Goal: Task Accomplishment & Management: Use online tool/utility

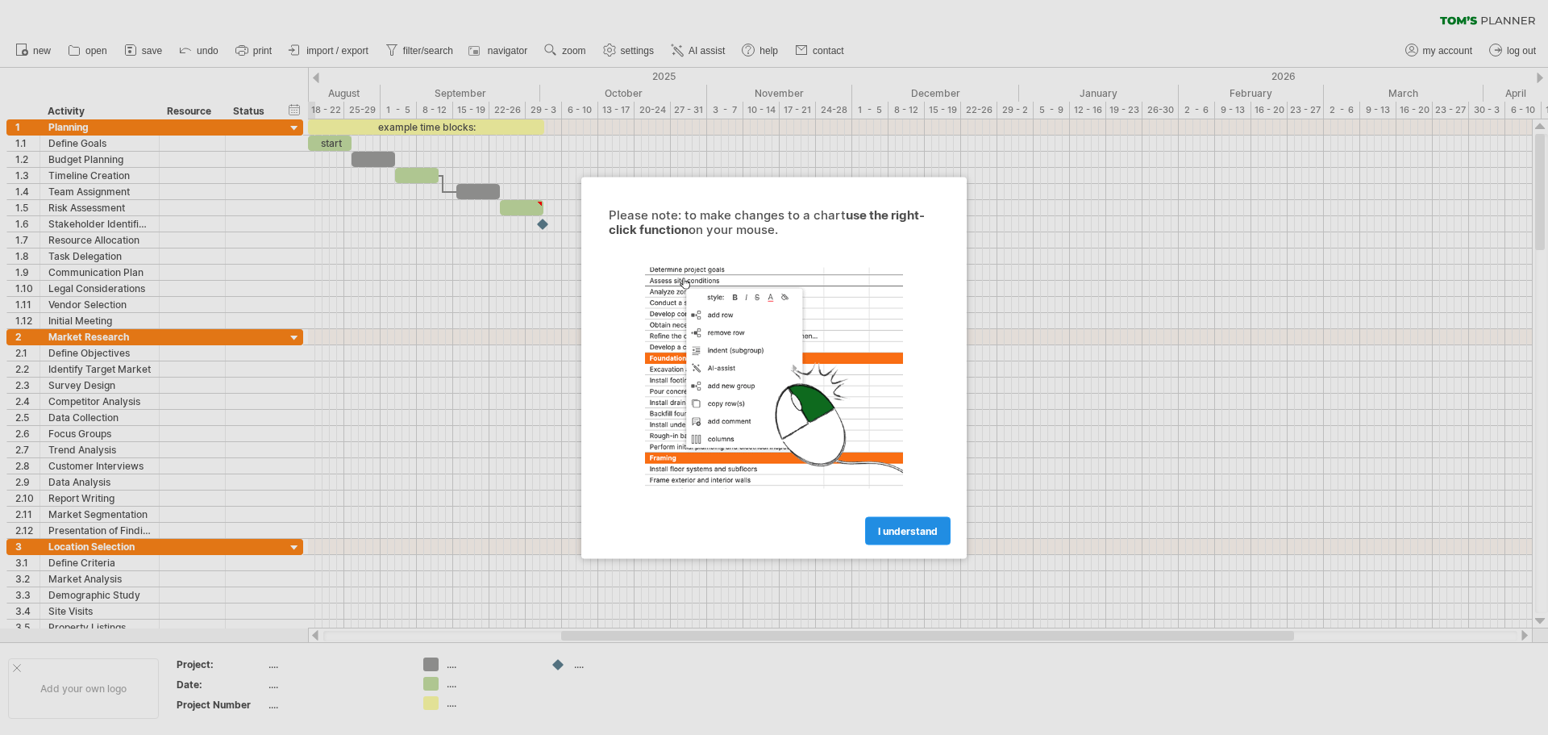
click at [918, 533] on span "I understand" at bounding box center [908, 530] width 60 height 12
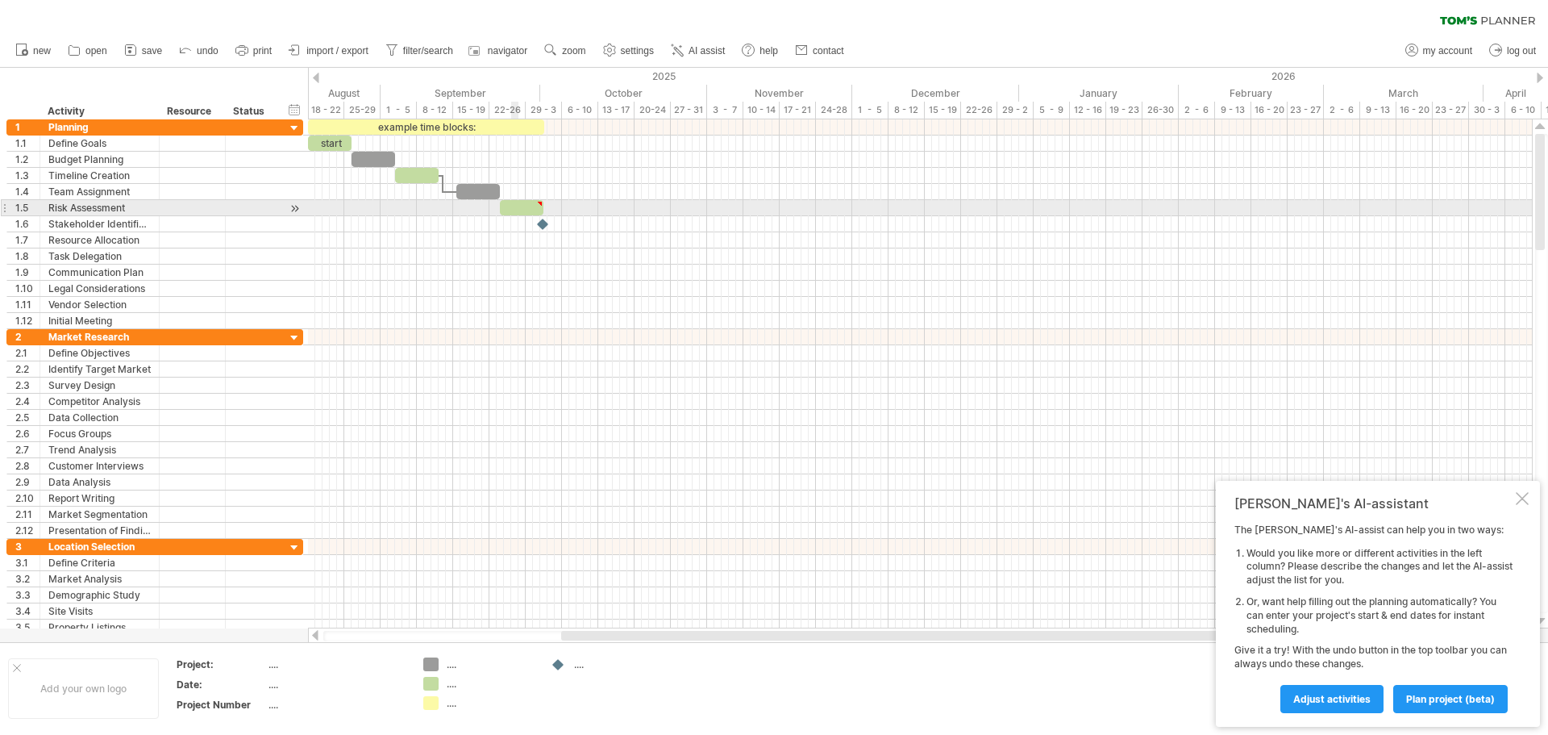
type textarea "**********"
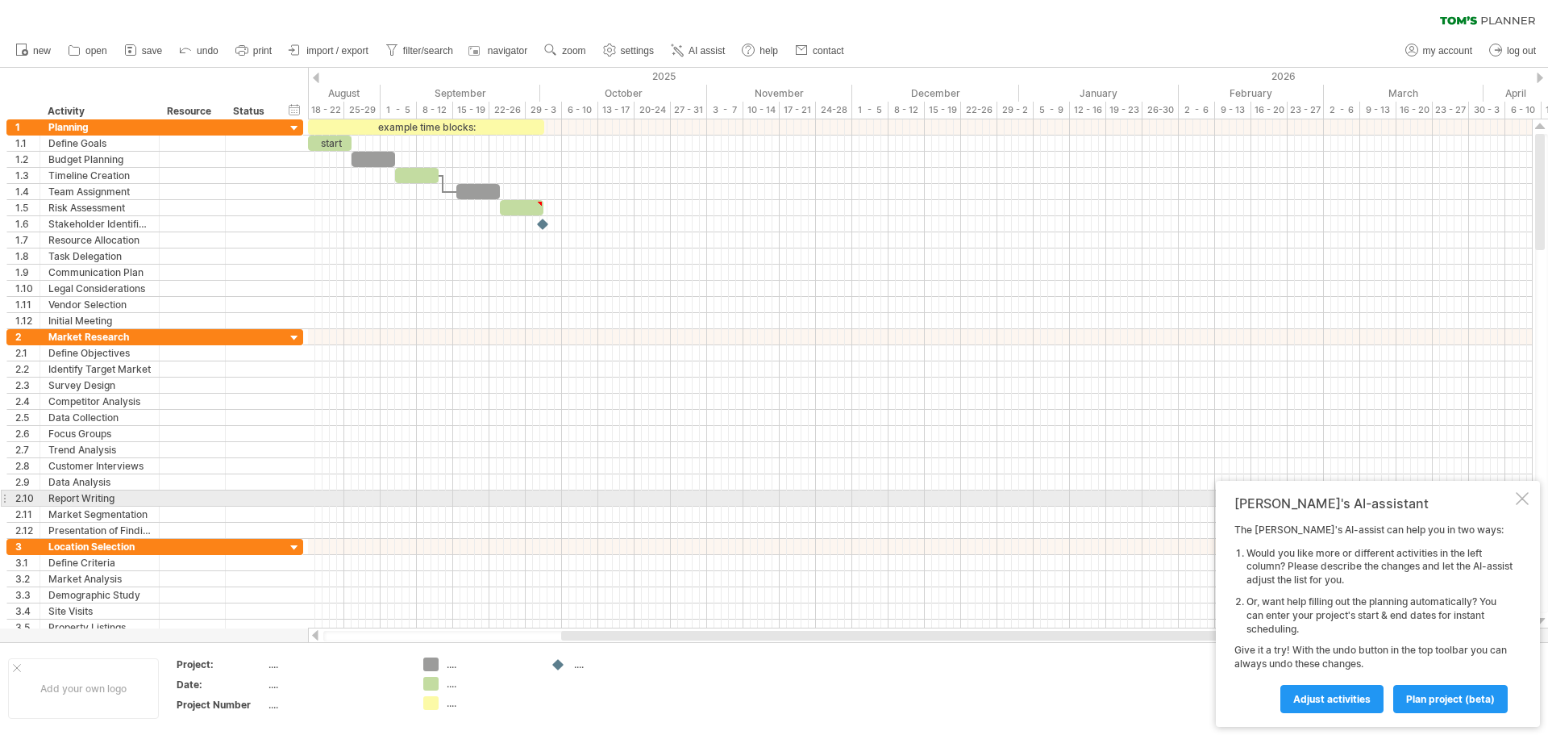
click at [1520, 492] on div at bounding box center [1522, 498] width 13 height 13
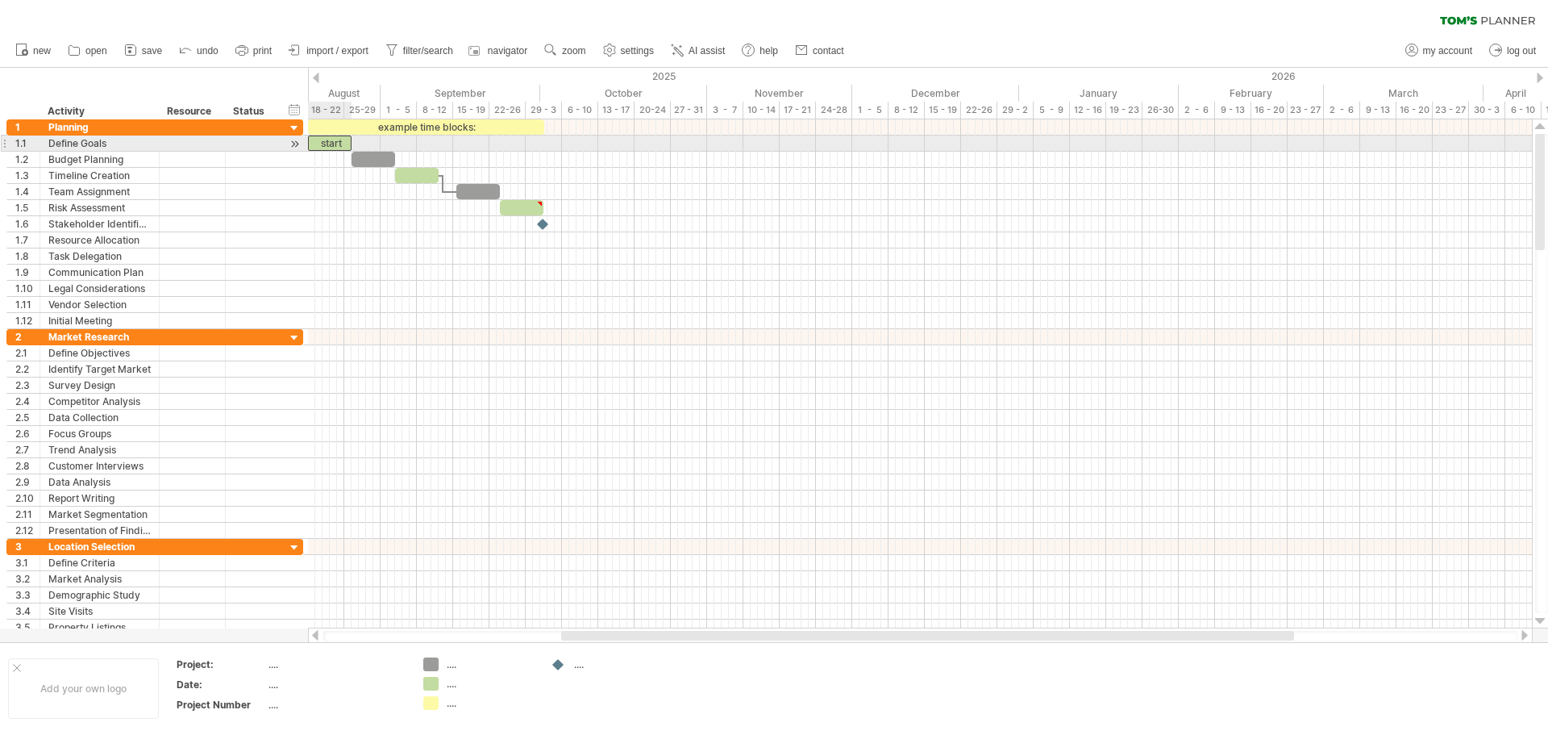
click at [339, 148] on div "start" at bounding box center [330, 142] width 44 height 15
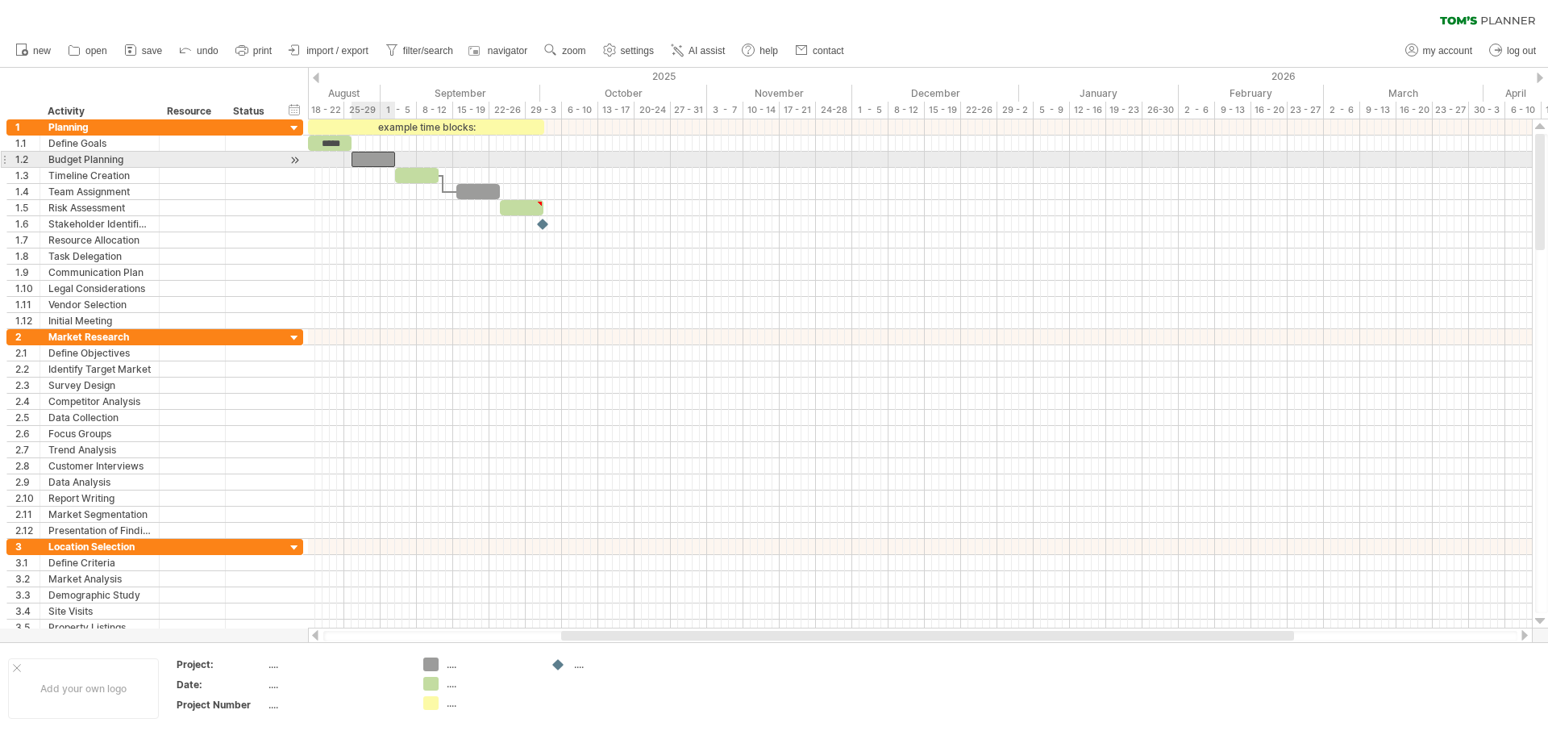
click at [366, 157] on div at bounding box center [374, 159] width 44 height 15
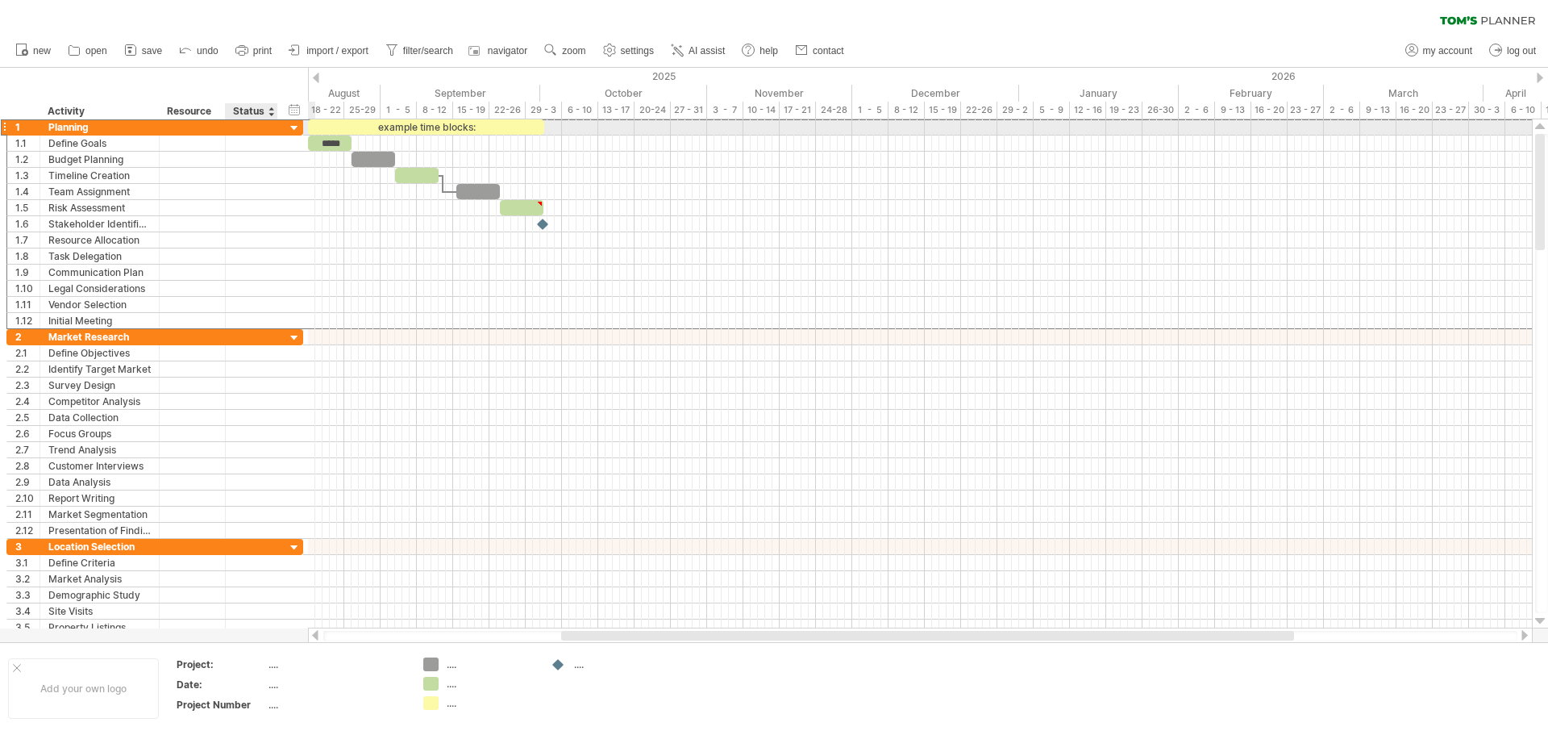
click at [285, 129] on div "1 ******** Planning" at bounding box center [154, 127] width 297 height 17
click at [290, 127] on div at bounding box center [294, 128] width 15 height 15
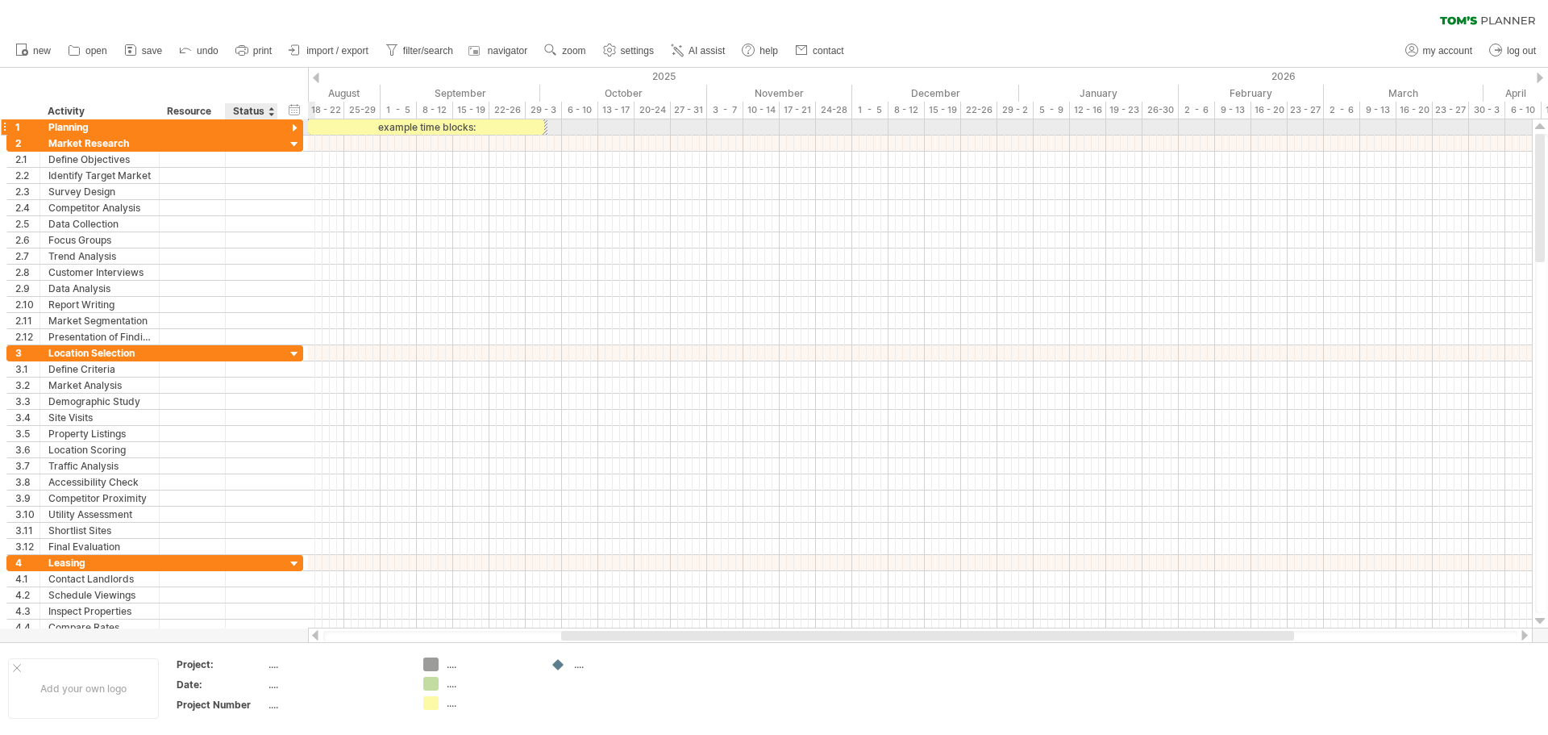
click at [290, 127] on div at bounding box center [294, 128] width 15 height 15
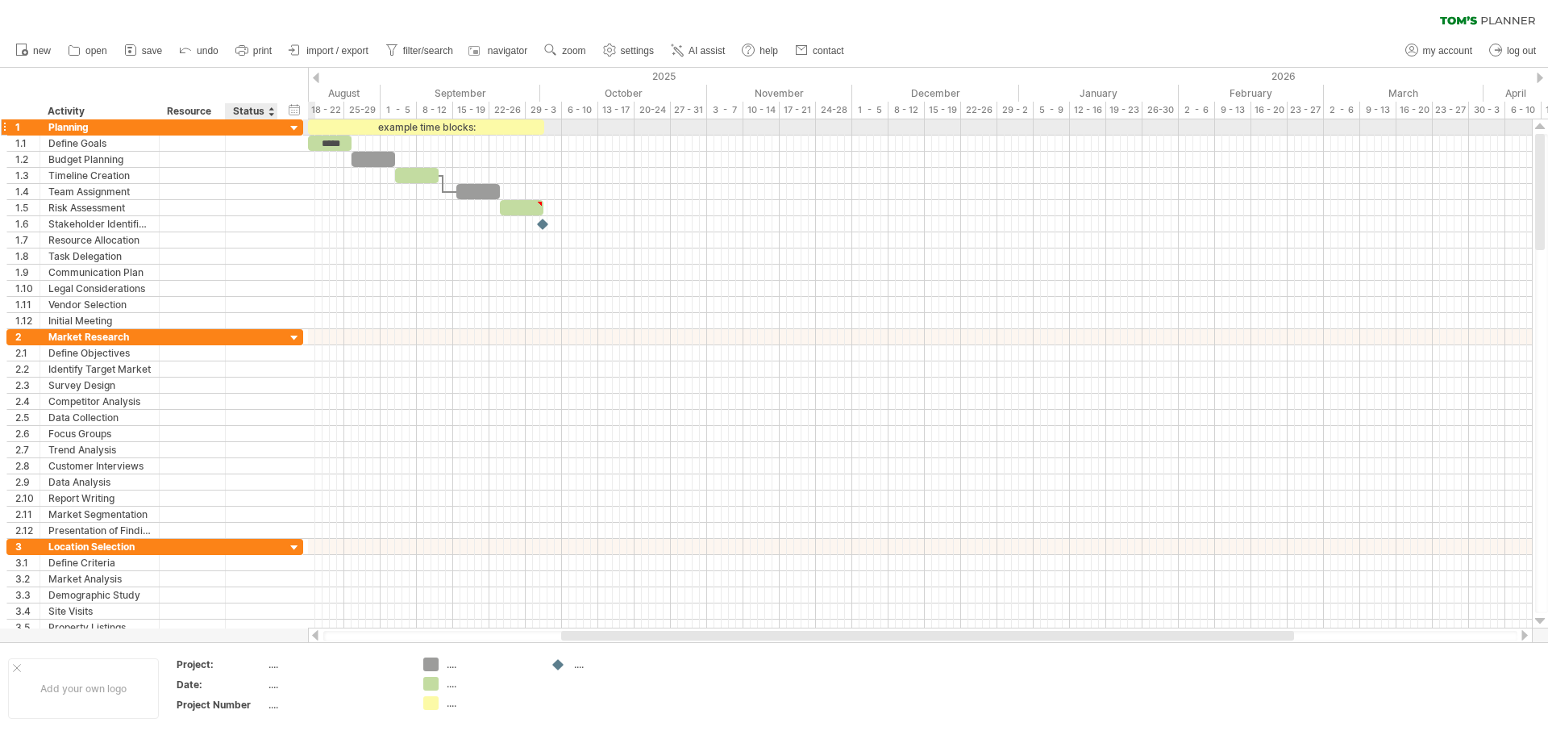
click at [290, 127] on div at bounding box center [294, 128] width 15 height 15
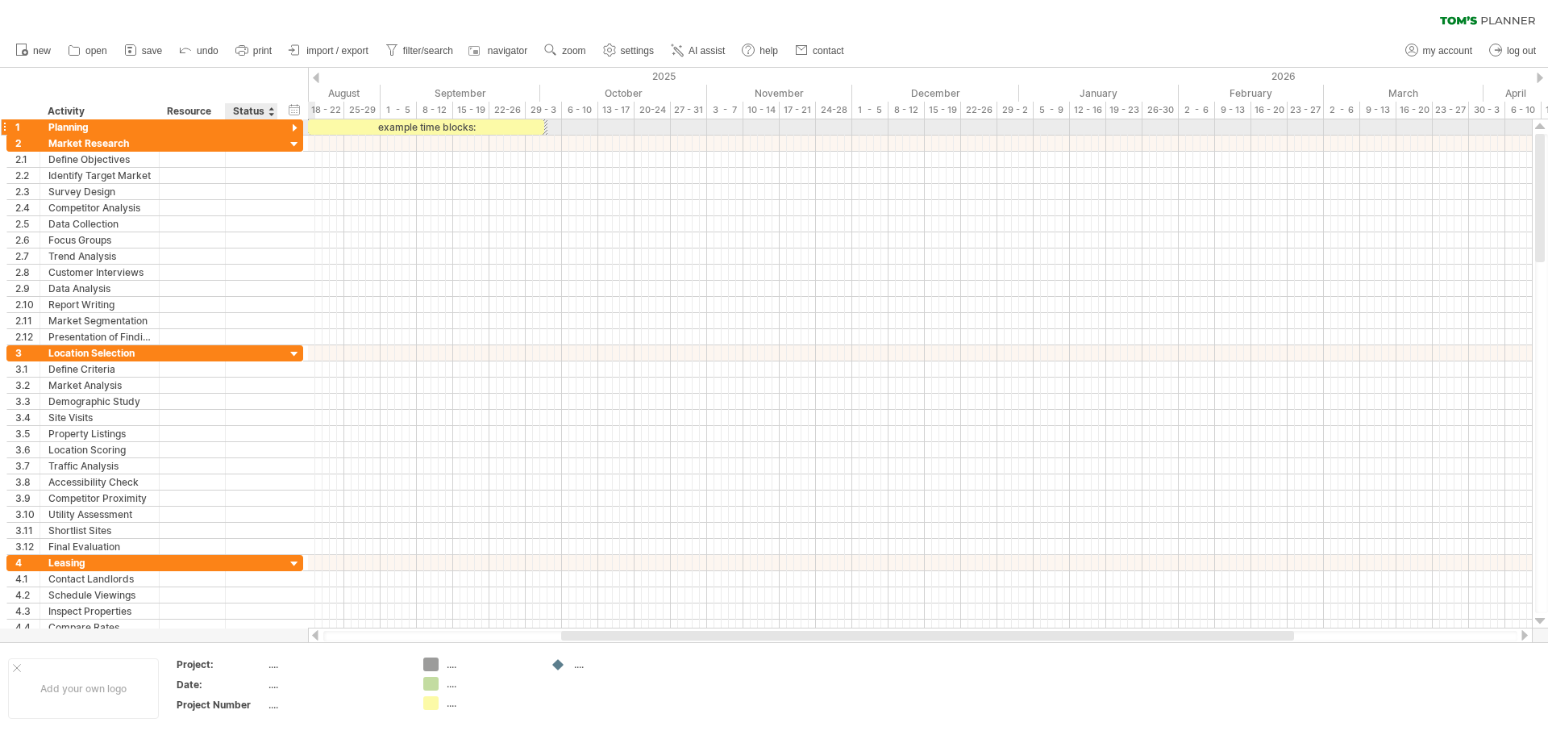
click at [290, 127] on div at bounding box center [294, 128] width 15 height 15
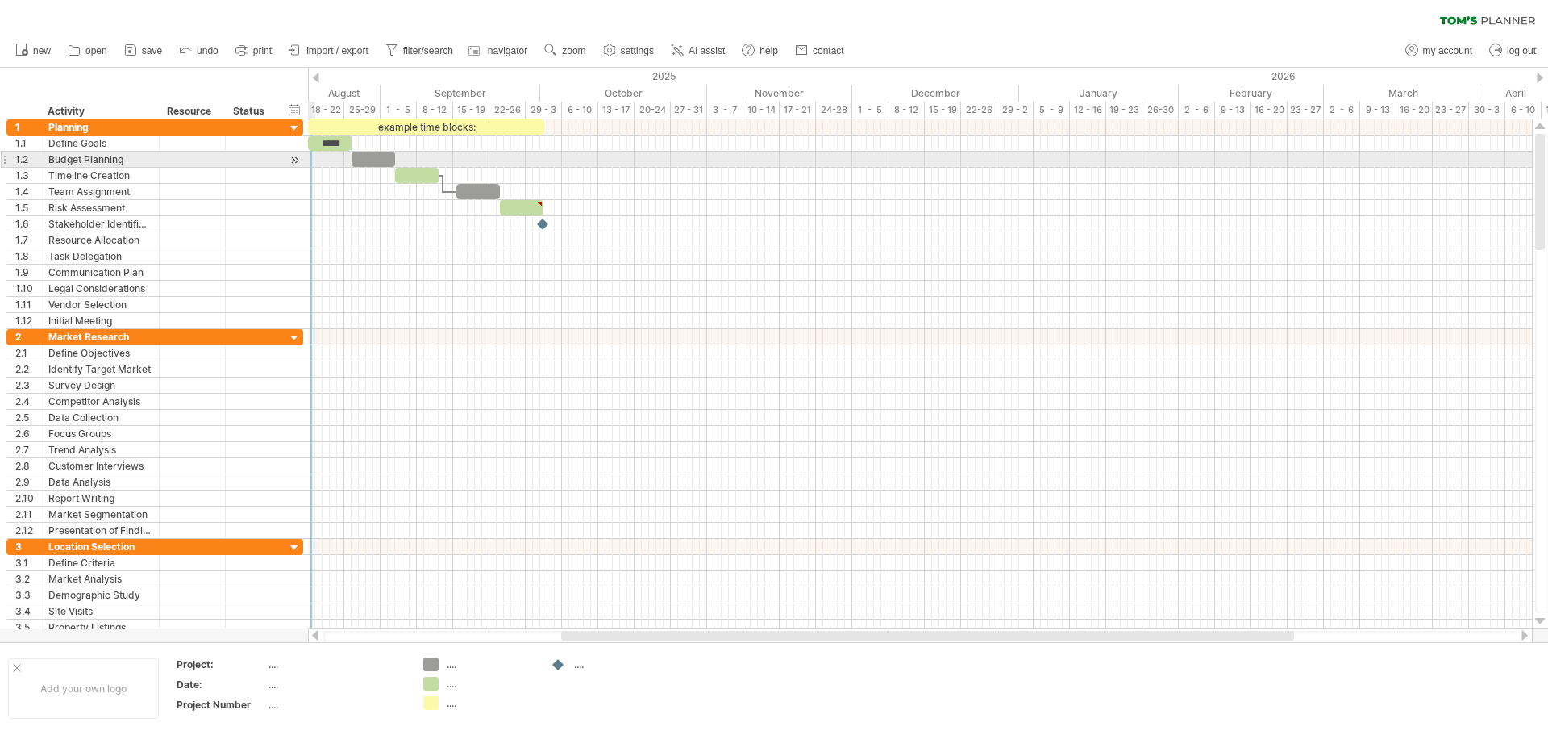
click at [294, 163] on div at bounding box center [294, 160] width 15 height 17
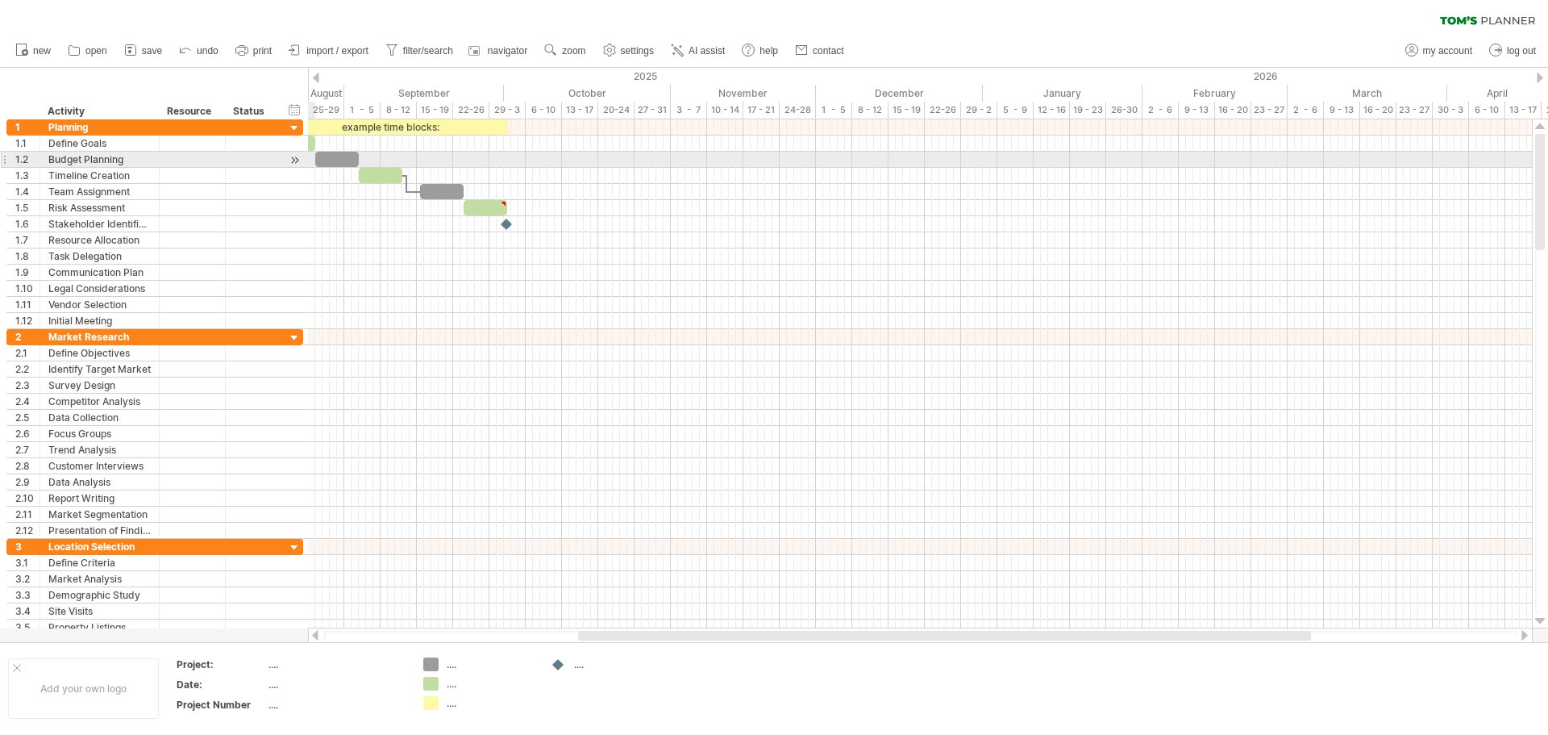
click at [294, 163] on div at bounding box center [294, 160] width 15 height 17
click at [294, 162] on div at bounding box center [294, 160] width 15 height 17
click at [295, 156] on div at bounding box center [294, 160] width 15 height 17
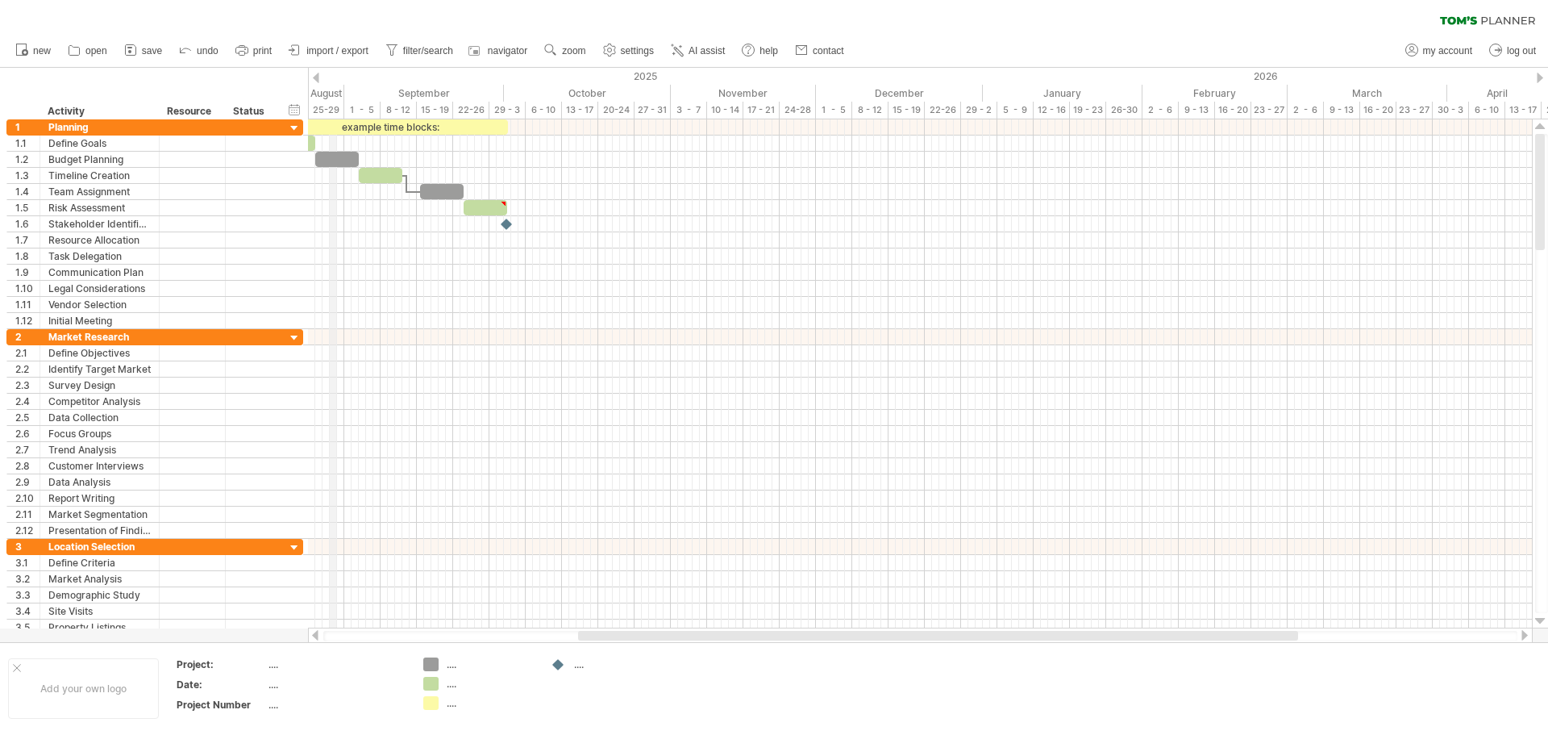
click at [335, 87] on div "August" at bounding box center [268, 93] width 152 height 17
